Goal: Use online tool/utility: Utilize a website feature to perform a specific function

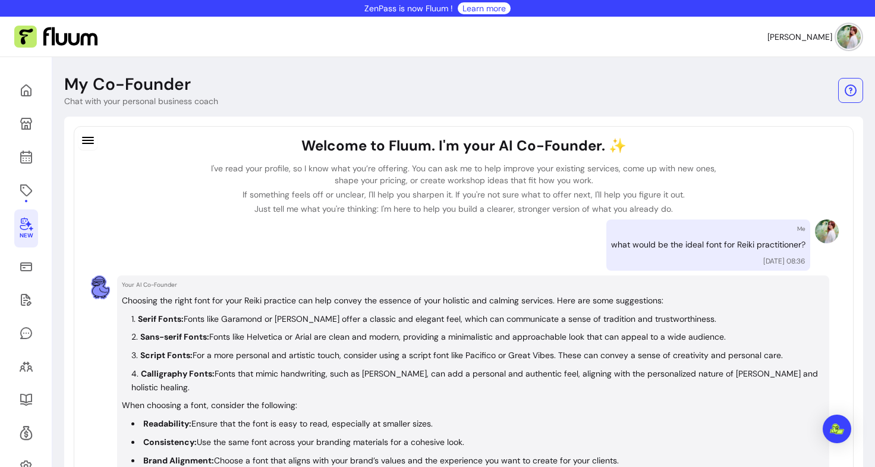
scroll to position [209, 0]
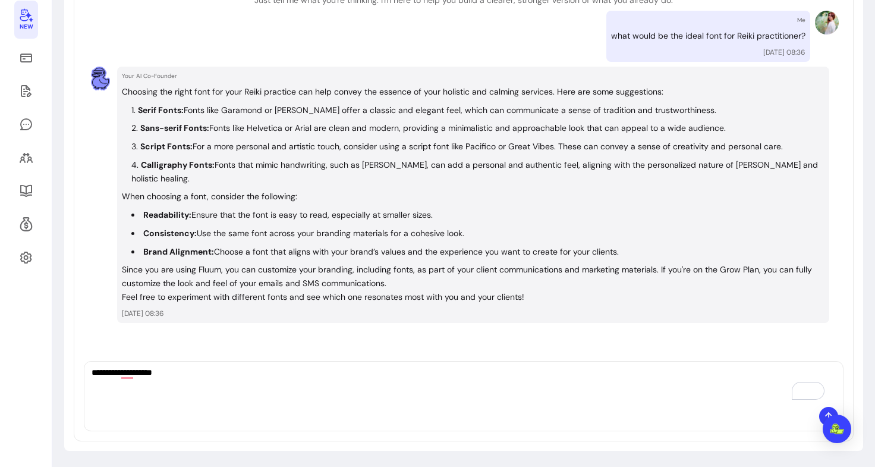
click at [237, 385] on textarea "**********" at bounding box center [464, 384] width 744 height 36
drag, startPoint x: 237, startPoint y: 385, endPoint x: 51, endPoint y: 377, distance: 186.2
click at [51, 377] on div "New My Co-Founder Chat with your personal business coach Welcome to Fluum. I'm …" at bounding box center [437, 157] width 875 height 619
drag, startPoint x: 181, startPoint y: 124, endPoint x: 133, endPoint y: 131, distance: 48.8
click at [133, 131] on li "Sans-serif Fonts: Fonts like Helvetica or Arial are clean and modern, providing…" at bounding box center [477, 128] width 693 height 14
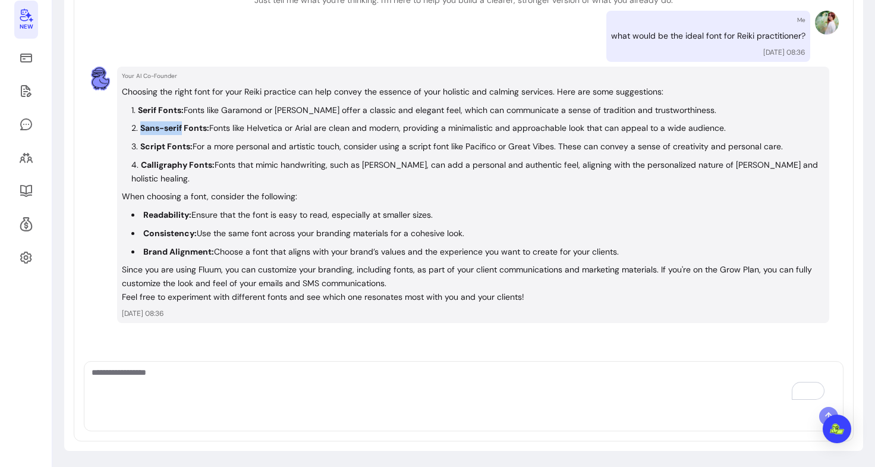
copy strong "Sans-serif"
click at [195, 394] on textarea "To enrich screen reader interactions, please activate Accessibility in Grammarl…" at bounding box center [464, 384] width 744 height 36
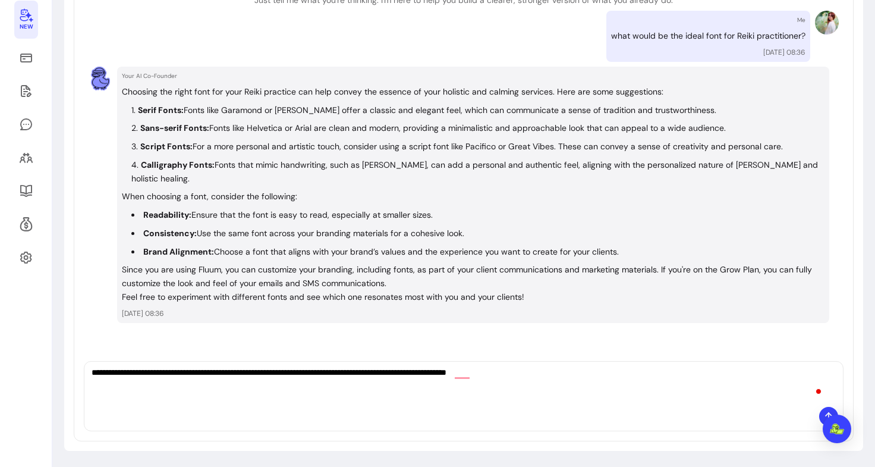
type textarea "**********"
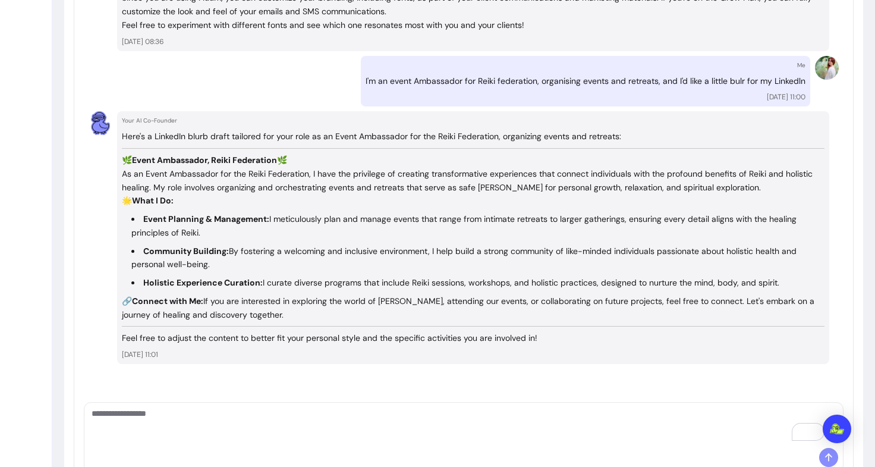
scroll to position [483, 0]
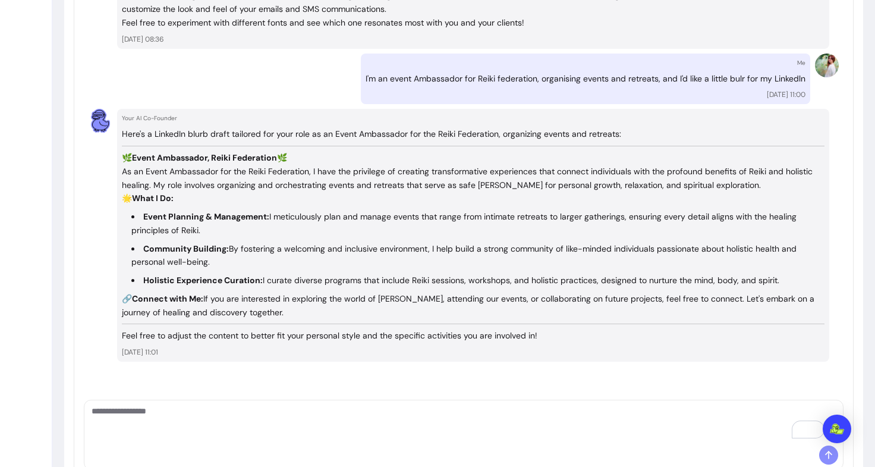
click at [150, 420] on textarea "To enrich screen reader interactions, please activate Accessibility in Grammarl…" at bounding box center [464, 423] width 744 height 36
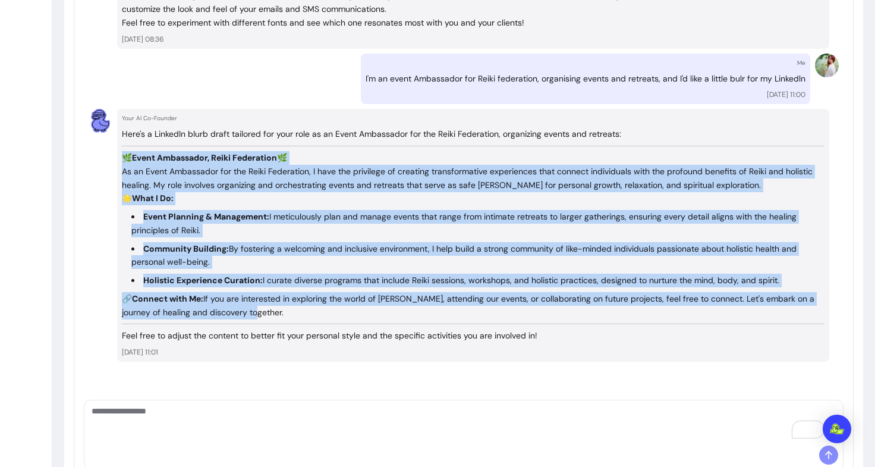
drag, startPoint x: 244, startPoint y: 312, endPoint x: 123, endPoint y: 158, distance: 196.0
click at [123, 158] on div "Here's a LinkedIn blurb draft tailored for your role as an Event Ambassador for…" at bounding box center [473, 234] width 703 height 215
copy div "🌿 Lorem Ipsumdolor, Sitam Consectetu 🌿 Ad el Seddo Eiusmodtem inc utl Etdol Mag…"
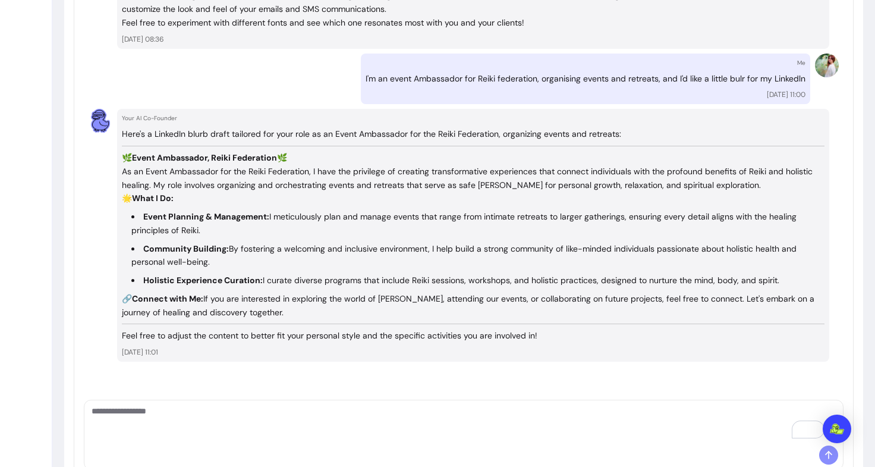
click at [238, 430] on textarea "To enrich screen reader interactions, please activate Accessibility in Grammarl…" at bounding box center [464, 423] width 744 height 36
type textarea "**********"
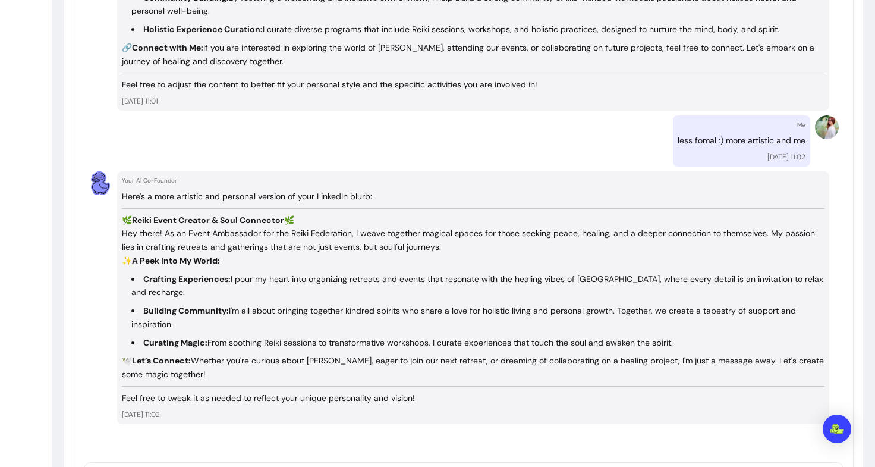
scroll to position [734, 0]
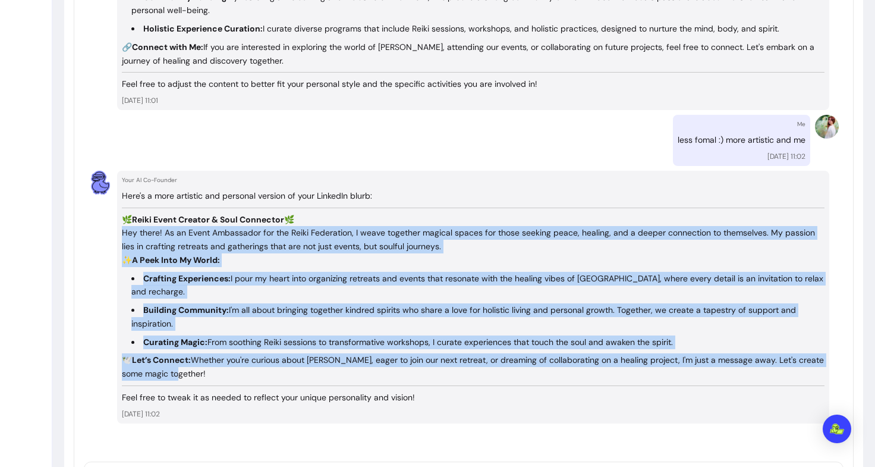
drag, startPoint x: 122, startPoint y: 230, endPoint x: 238, endPoint y: 357, distance: 172.1
click at [238, 357] on div "Here's a more artistic and personal version of your LinkedIn blurb: 🌿 Reiki Eve…" at bounding box center [473, 296] width 703 height 215
copy div "Hey there! As an Event Ambassador for the Reiki Federation, I weave together ma…"
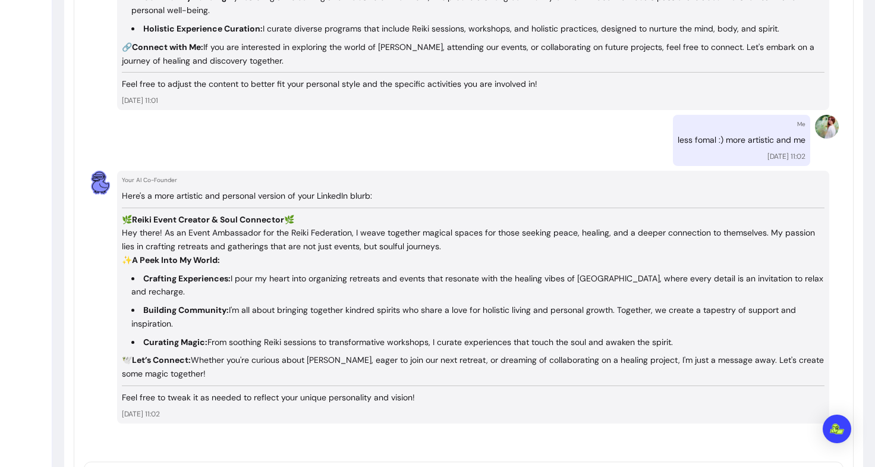
click at [286, 409] on p "[DATE] 11:02" at bounding box center [473, 414] width 703 height 10
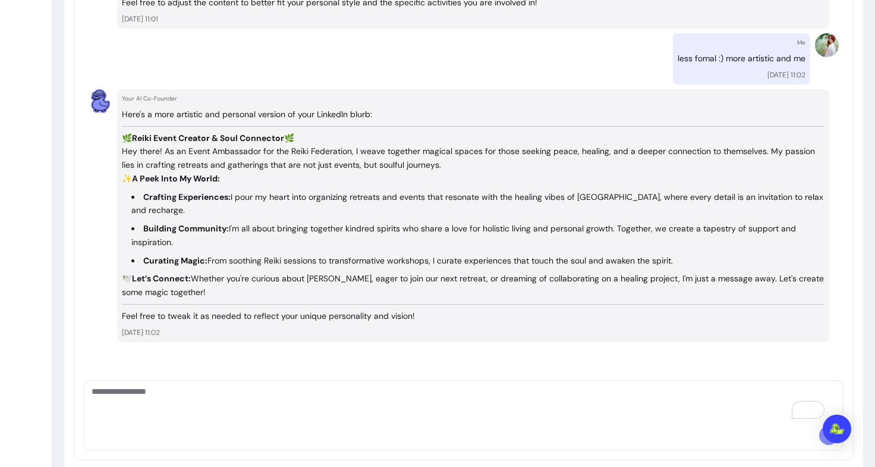
scroll to position [821, 0]
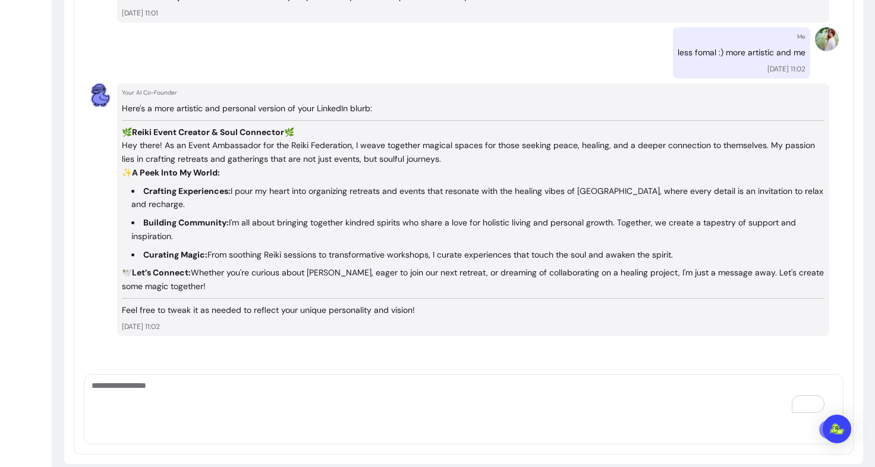
click at [218, 383] on textarea "To enrich screen reader interactions, please activate Accessibility in Grammarl…" at bounding box center [464, 397] width 744 height 36
type textarea "**********"
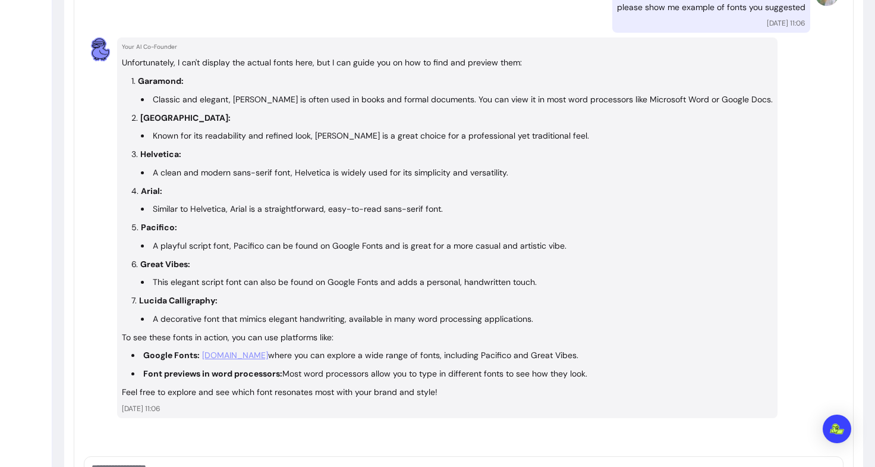
scroll to position [1182, 0]
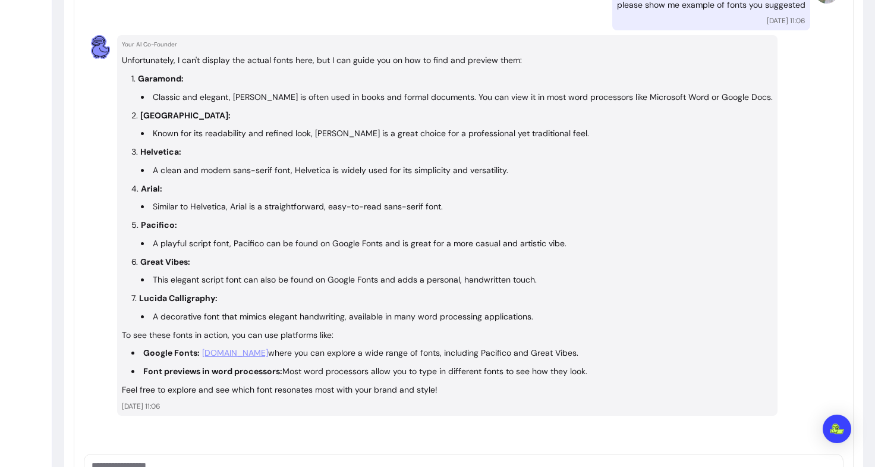
click at [232, 346] on link "[DOMAIN_NAME]" at bounding box center [235, 353] width 66 height 14
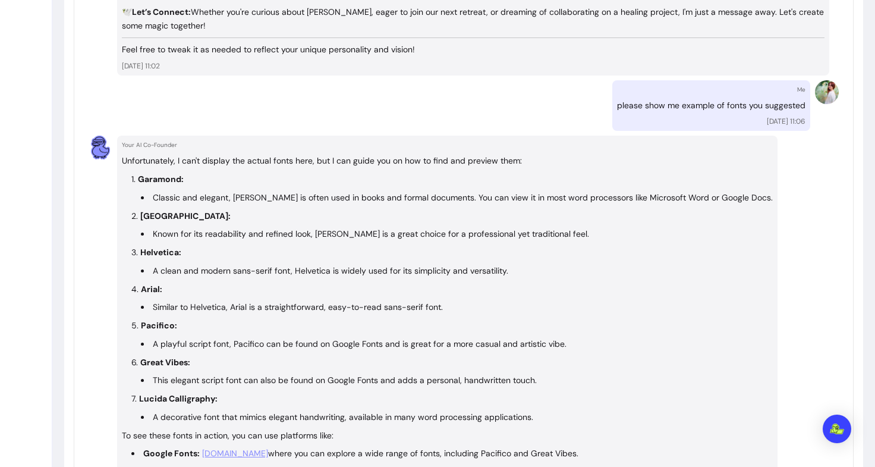
scroll to position [1082, 0]
drag, startPoint x: 190, startPoint y: 162, endPoint x: 130, endPoint y: 166, distance: 60.1
click at [130, 172] on ol "Garamond: Classic and elegant, Garamond is often used in books and formal docum…" at bounding box center [447, 297] width 651 height 251
copy strong "Garamond:"
drag, startPoint x: 193, startPoint y: 198, endPoint x: 134, endPoint y: 203, distance: 59.6
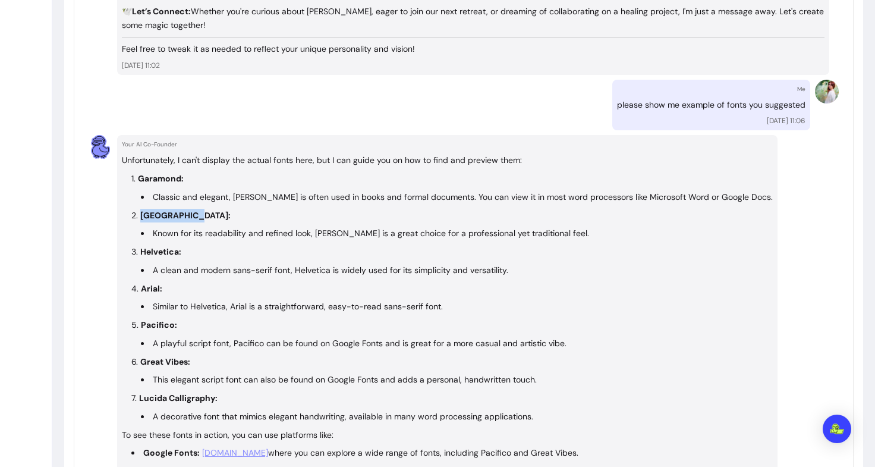
click at [134, 209] on li "[GEOGRAPHIC_DATA]: Known for its readability and refined look, [PERSON_NAME] is…" at bounding box center [451, 225] width 641 height 32
copy strong "[GEOGRAPHIC_DATA]:"
drag, startPoint x: 184, startPoint y: 238, endPoint x: 133, endPoint y: 244, distance: 51.5
click at [133, 245] on li "Helvetica: A clean and modern sans-serif font, Helvetica is widely used for its…" at bounding box center [451, 261] width 641 height 32
copy strong "Helvetica:"
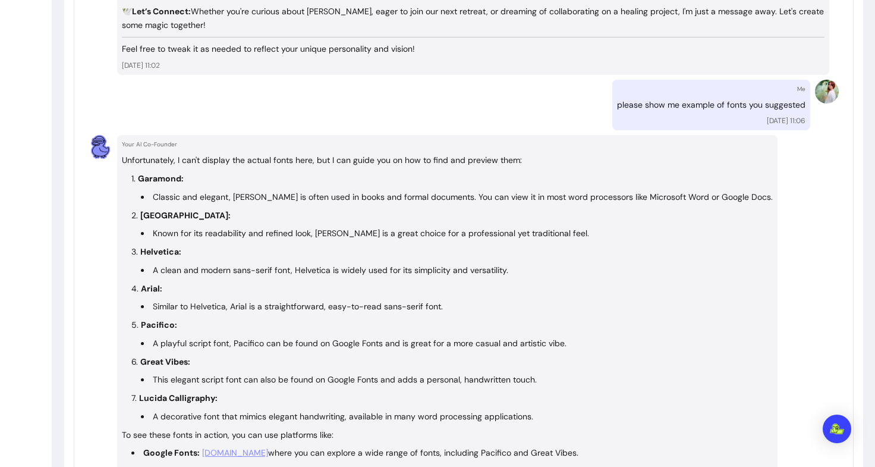
scroll to position [1262, 0]
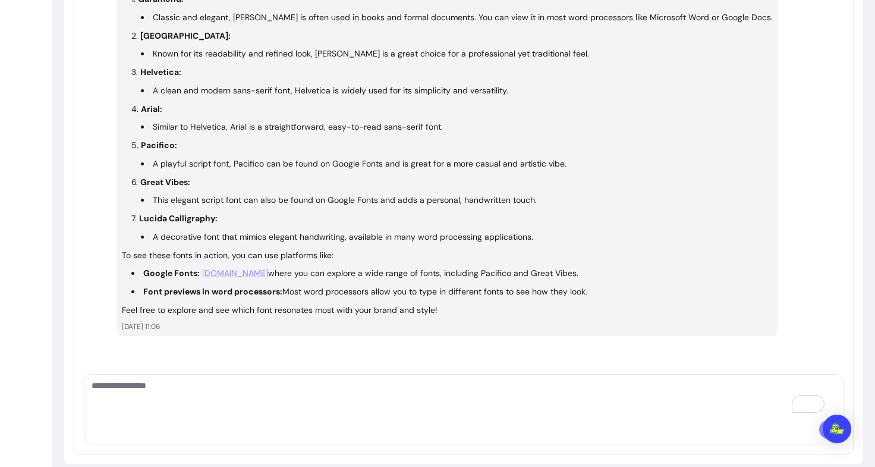
click at [228, 403] on div at bounding box center [464, 409] width 760 height 70
click at [228, 403] on div at bounding box center [463, 396] width 758 height 45
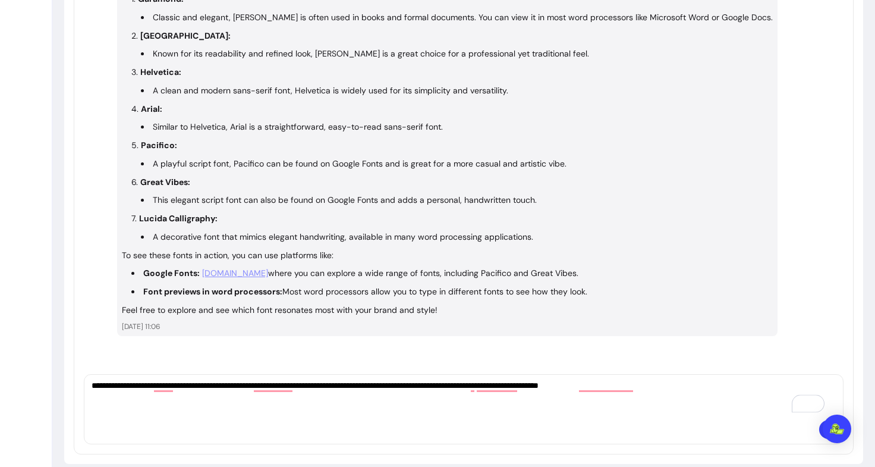
click at [646, 379] on textarea "**********" at bounding box center [464, 397] width 744 height 36
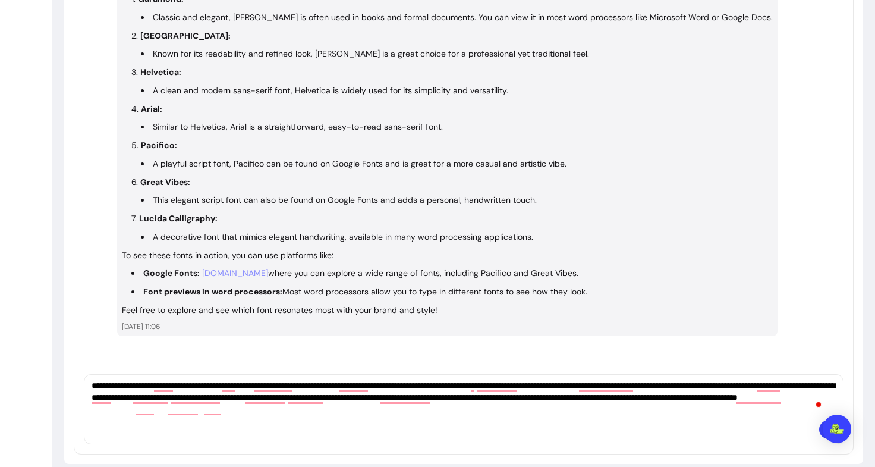
type textarea "**********"
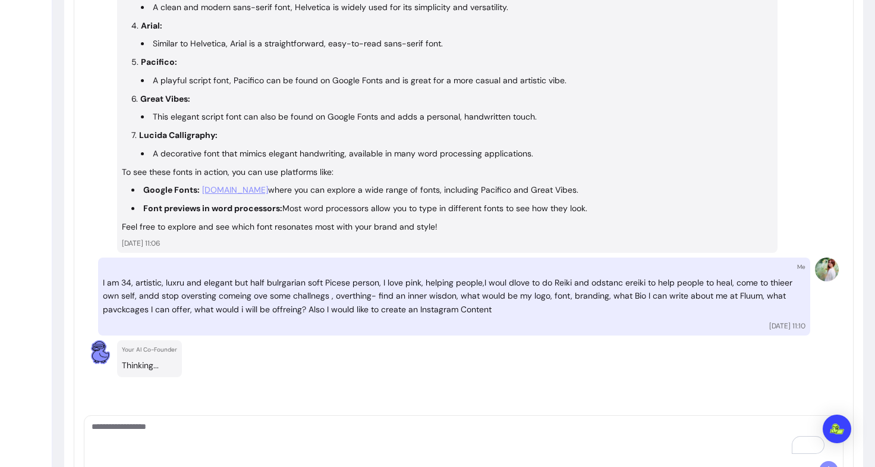
scroll to position [1386, 0]
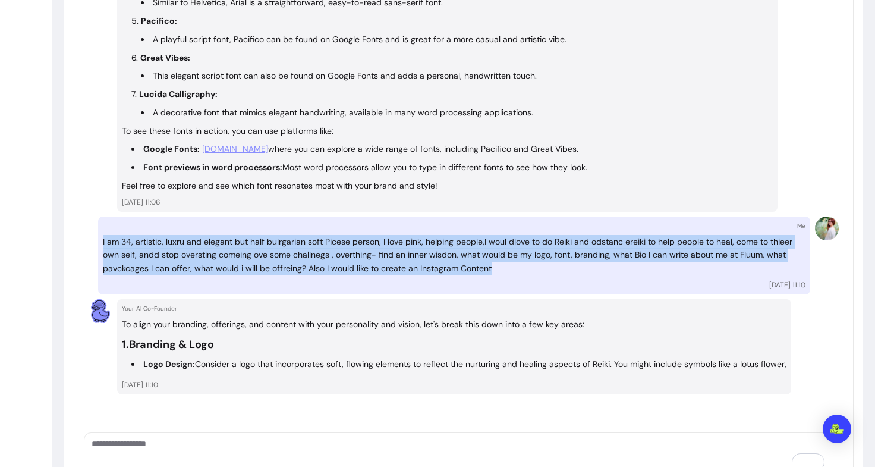
drag, startPoint x: 517, startPoint y: 254, endPoint x: 89, endPoint y: 214, distance: 429.8
click at [89, 216] on div "Me I am 34, artistic, luxru and elegant but half bulrgarian soft Picese person,…" at bounding box center [464, 255] width 750 height 78
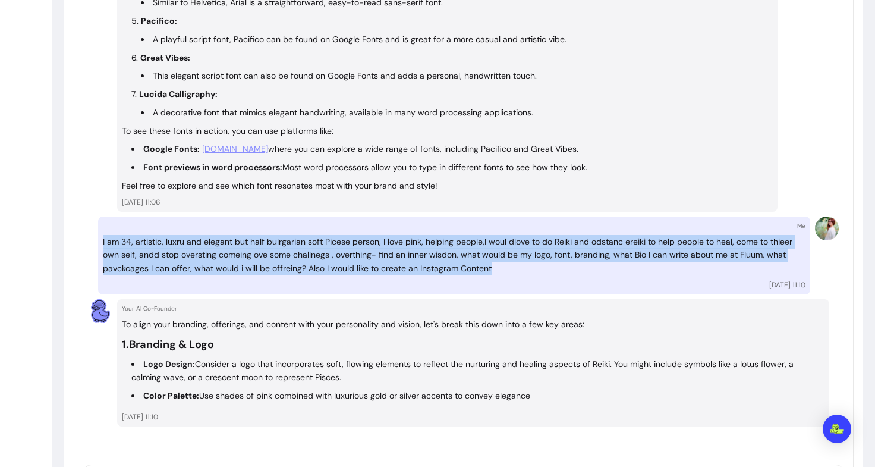
copy p "I am 34, artistic, luxru and elegant but half bulrgarian soft Picese person, I …"
